Goal: Transaction & Acquisition: Register for event/course

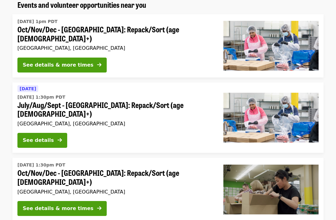
scroll to position [58, 0]
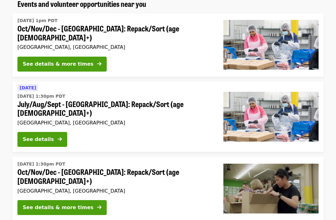
click at [57, 132] on button "See details" at bounding box center [42, 139] width 50 height 15
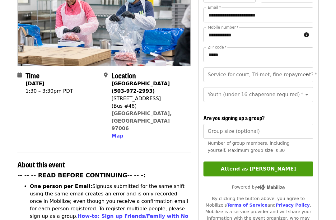
scroll to position [73, 0]
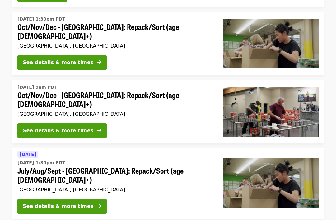
click at [83, 199] on button "See details & more times" at bounding box center [61, 206] width 89 height 15
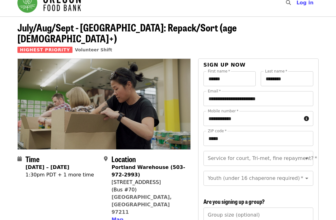
scroll to position [9, 0]
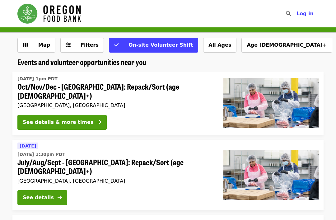
click at [53, 194] on div "See details" at bounding box center [38, 197] width 31 height 7
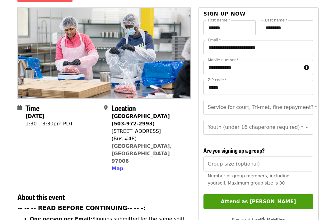
scroll to position [65, 0]
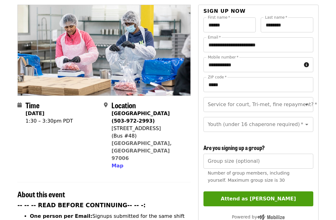
click at [308, 101] on icon "Open" at bounding box center [306, 104] width 7 height 7
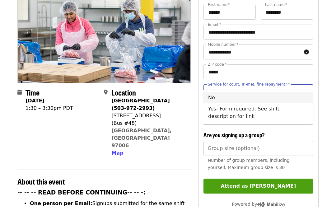
click at [213, 105] on li "No" at bounding box center [258, 110] width 110 height 11
type input "**"
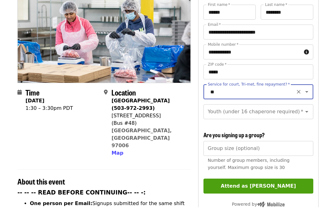
scroll to position [77, 0]
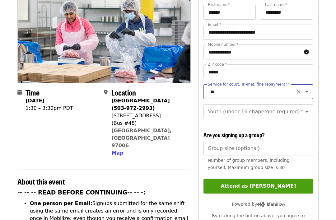
click at [306, 108] on icon "Open" at bounding box center [306, 111] width 7 height 7
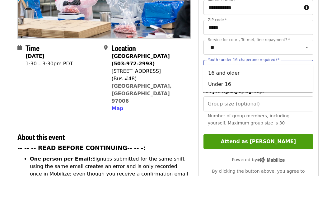
click at [231, 112] on li "16 and older" at bounding box center [258, 117] width 110 height 11
type input "**********"
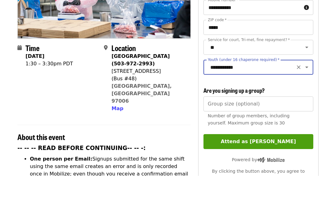
scroll to position [122, 0]
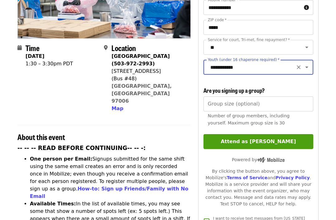
click at [262, 134] on button "Attend as [PERSON_NAME]" at bounding box center [258, 141] width 110 height 15
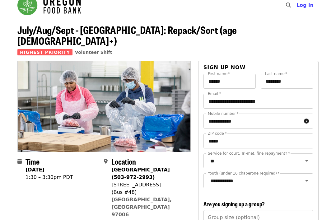
scroll to position [0, 0]
